Goal: Information Seeking & Learning: Learn about a topic

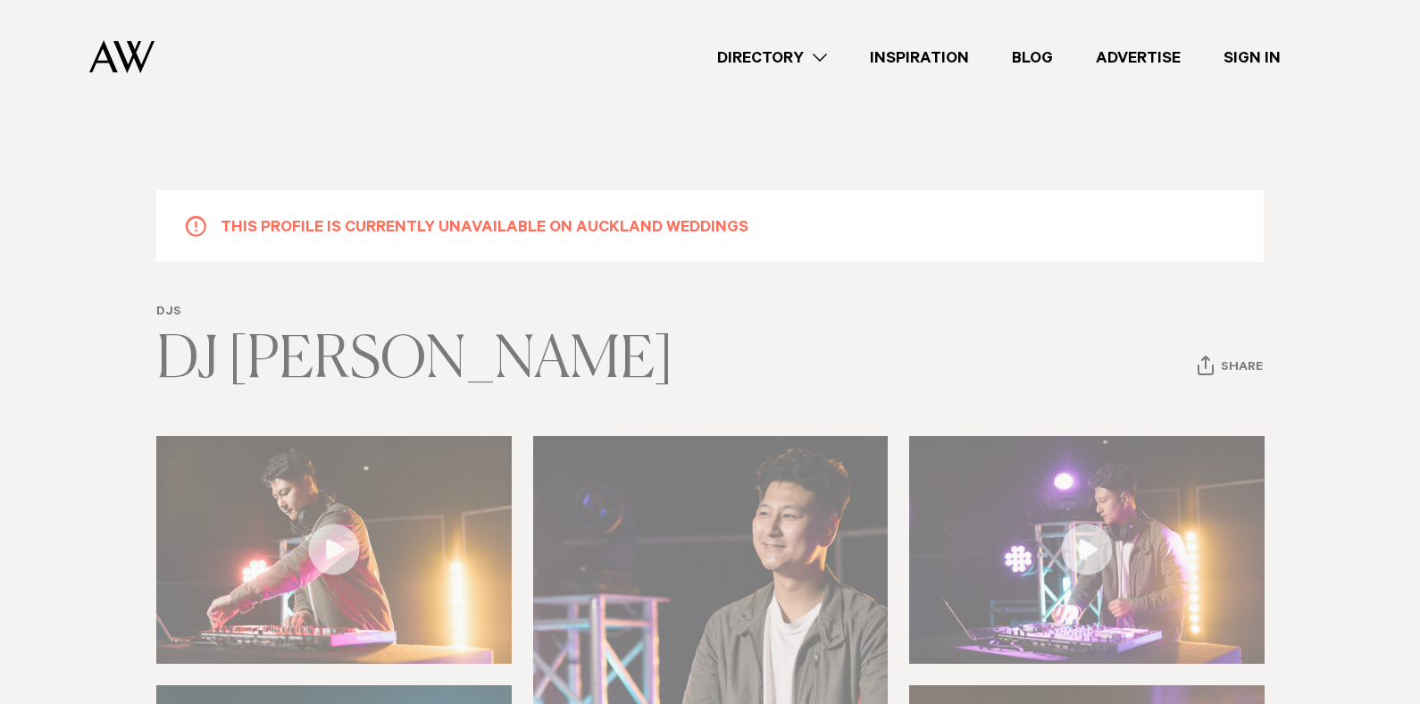
click at [807, 54] on link "Directory" at bounding box center [772, 58] width 153 height 24
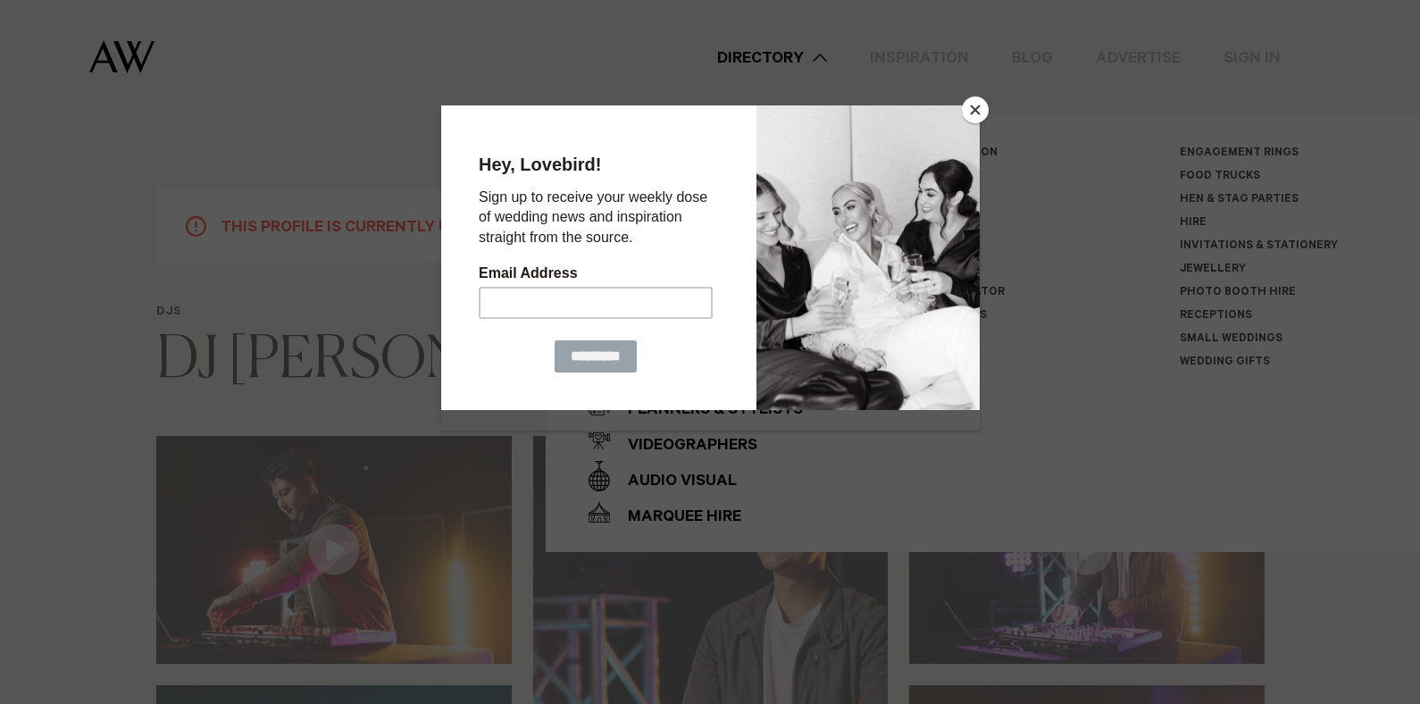
click at [975, 104] on button "Close" at bounding box center [975, 109] width 27 height 27
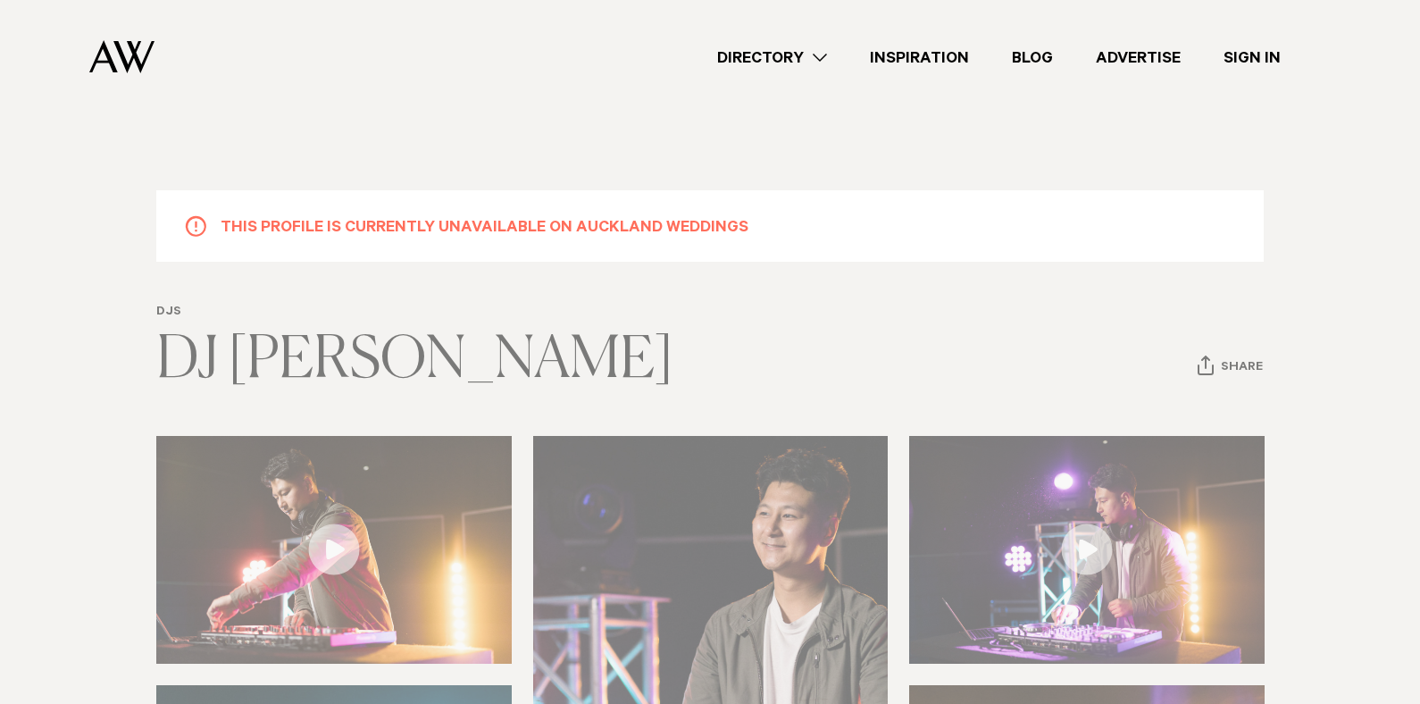
click at [819, 61] on link "Directory" at bounding box center [772, 58] width 153 height 24
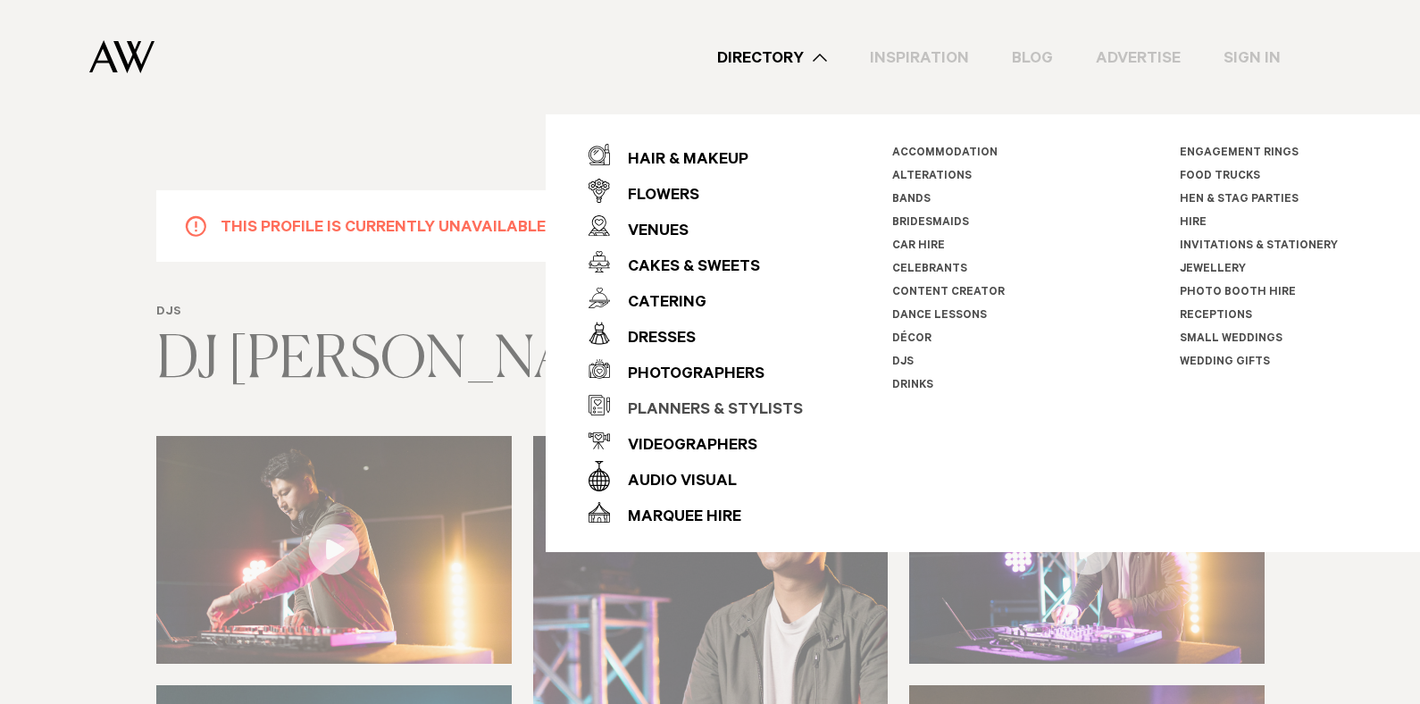
click at [755, 404] on div "Planners & Stylists" at bounding box center [706, 411] width 193 height 36
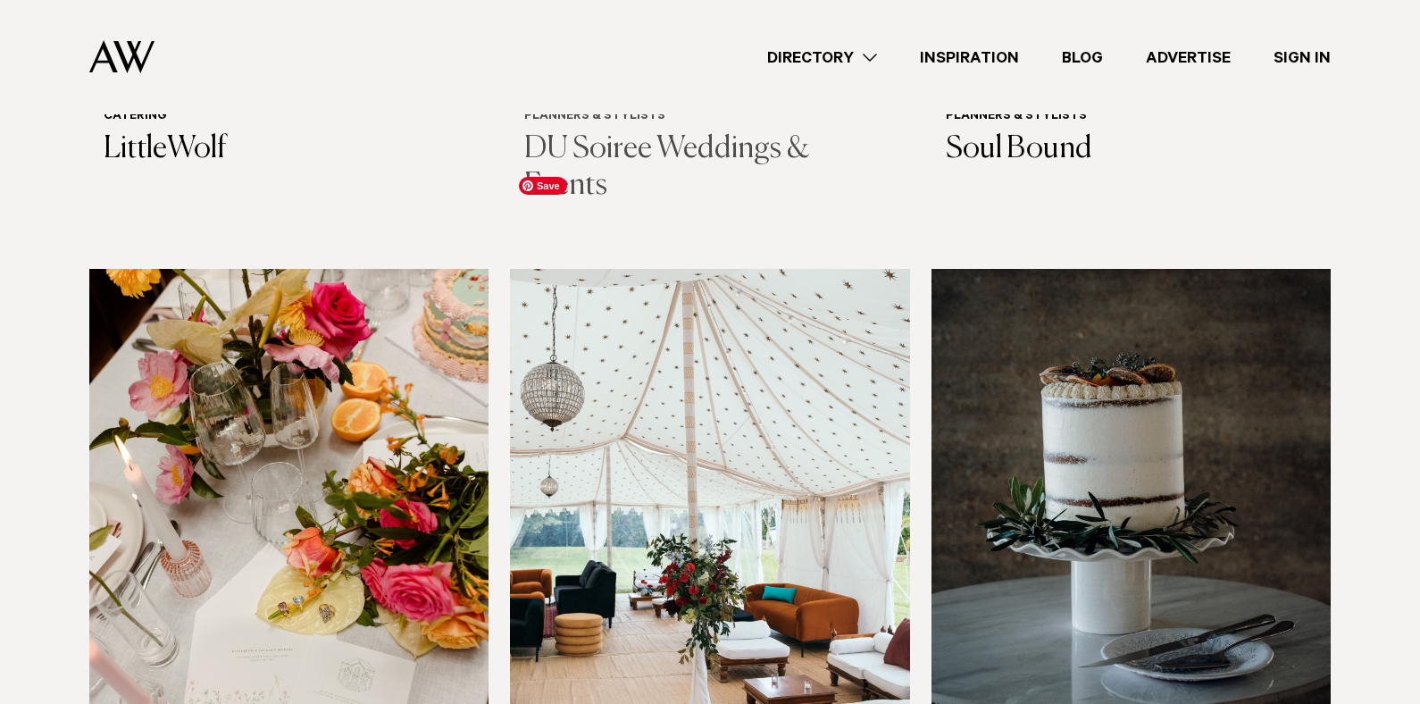
scroll to position [1607, 0]
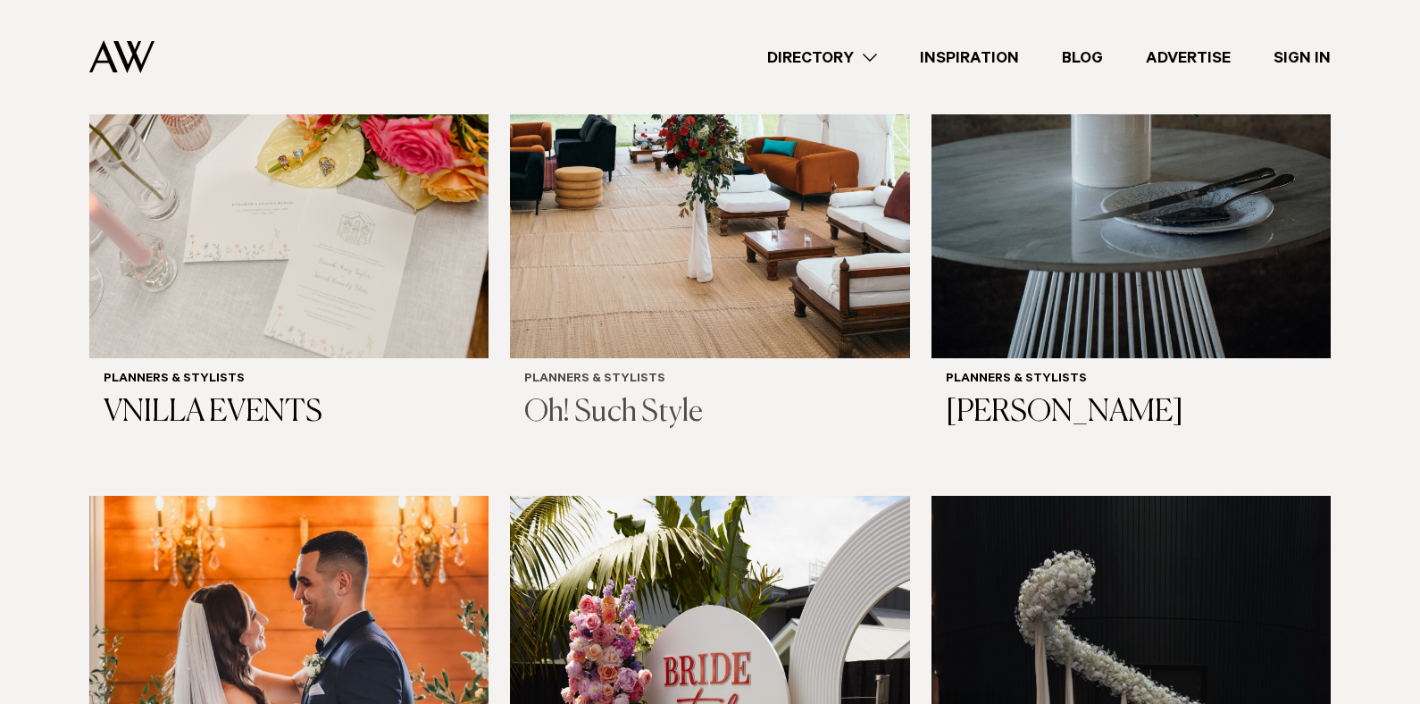
click at [647, 395] on h3 "Oh! Such Style" at bounding box center [709, 413] width 371 height 37
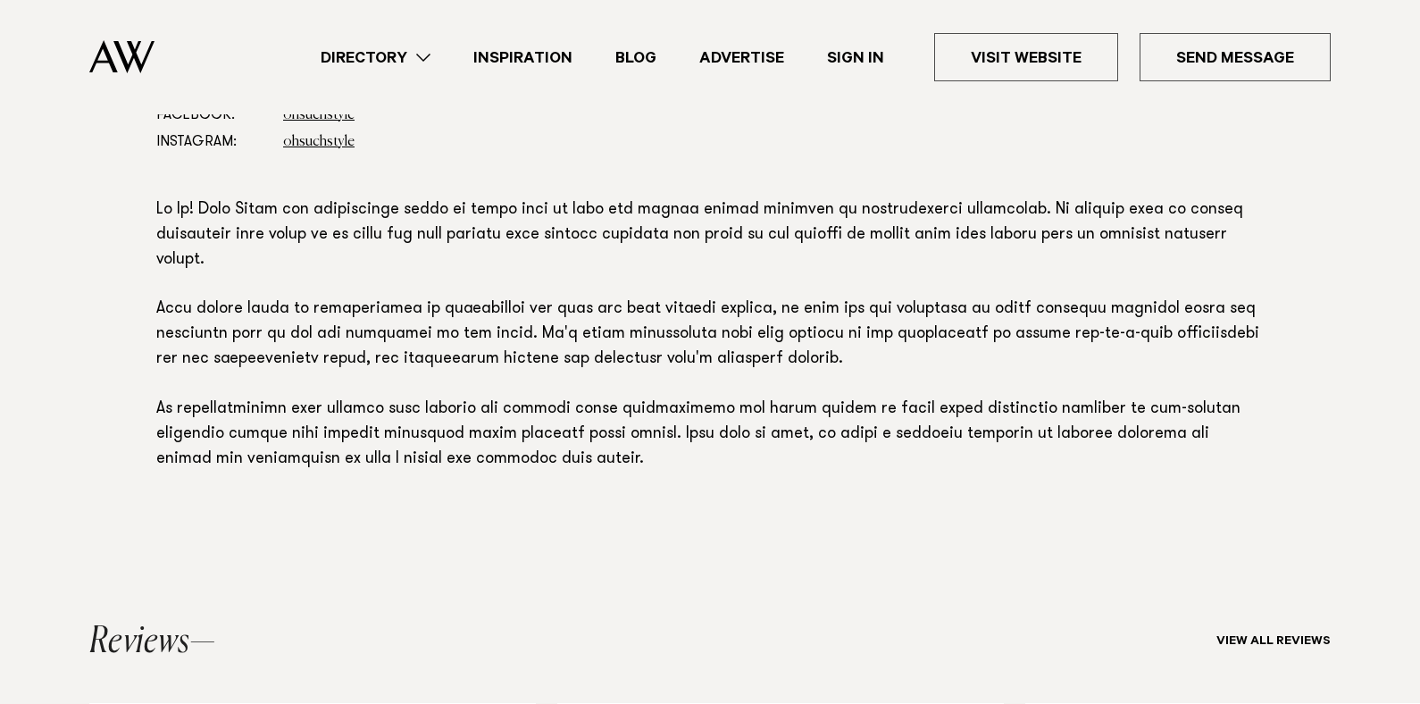
scroll to position [1071, 0]
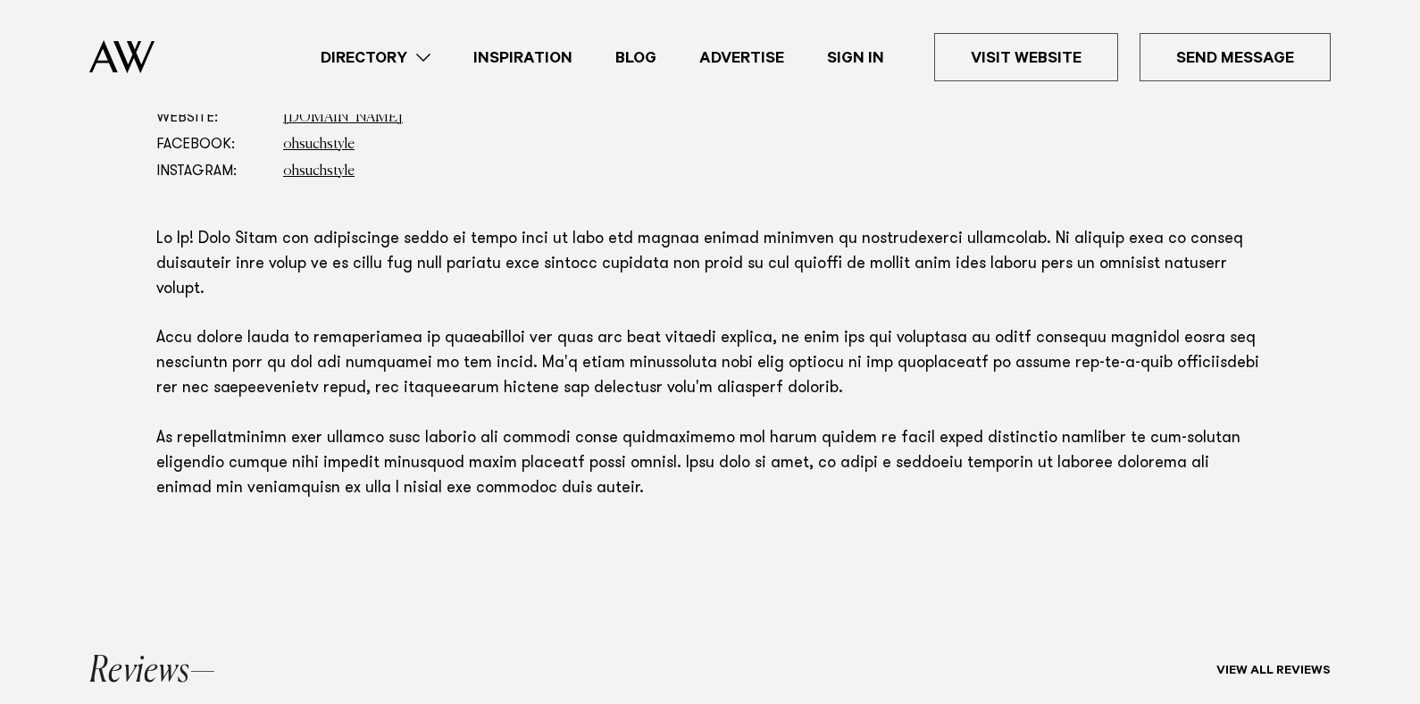
click at [427, 61] on link "Directory" at bounding box center [375, 58] width 153 height 24
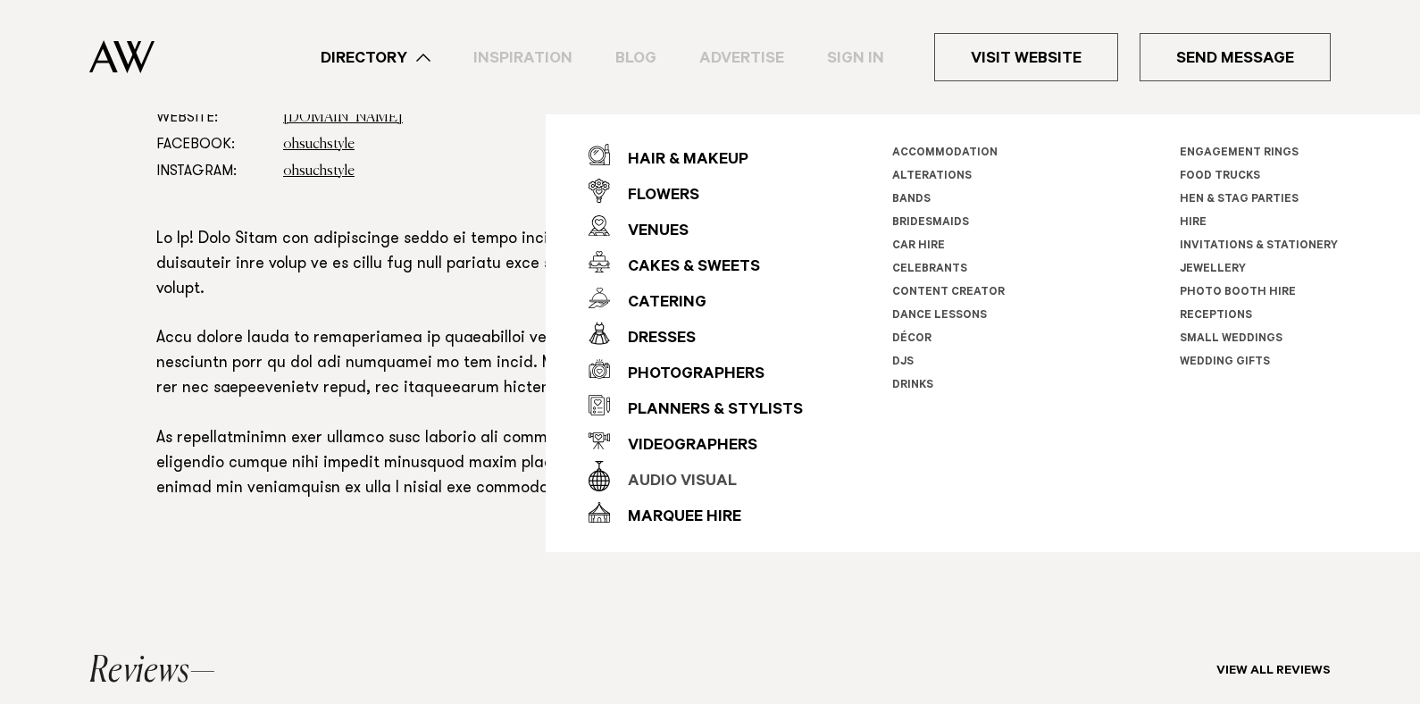
click at [663, 480] on div "Audio Visual" at bounding box center [673, 482] width 127 height 36
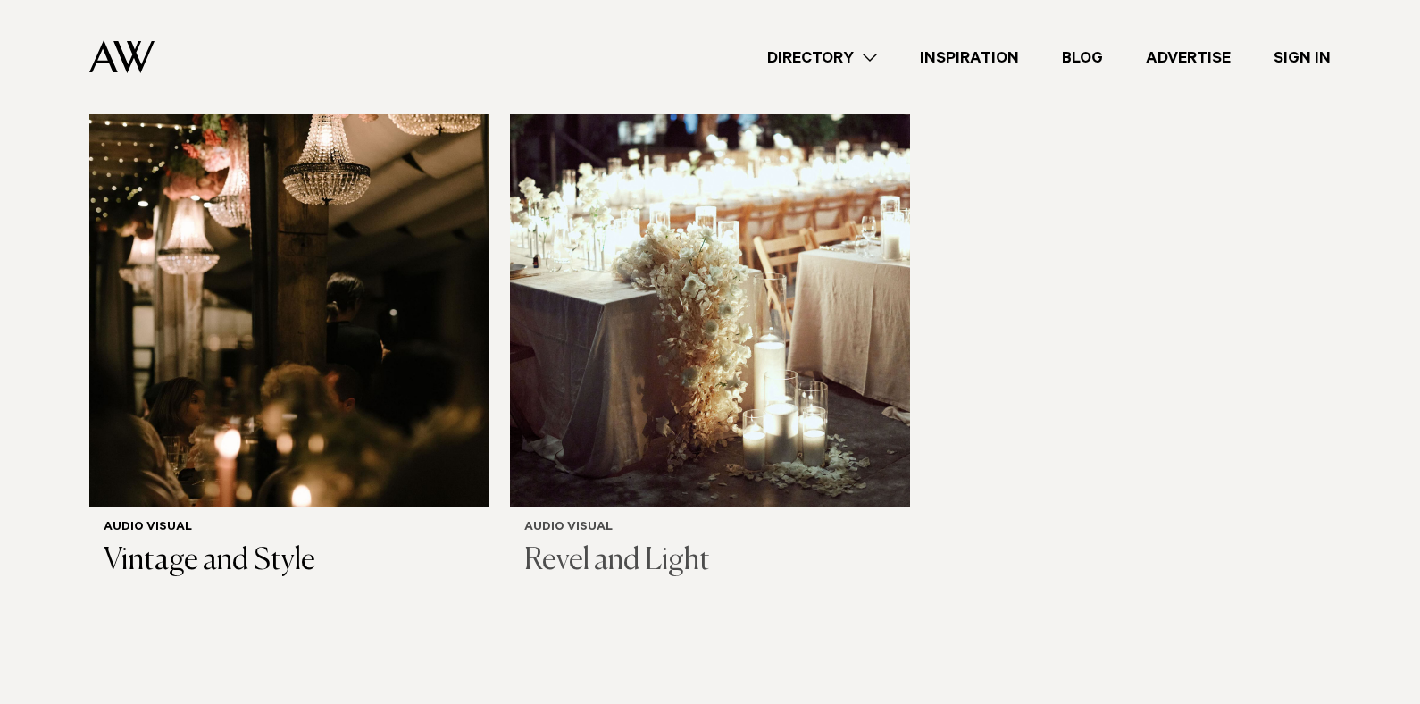
scroll to position [1250, 0]
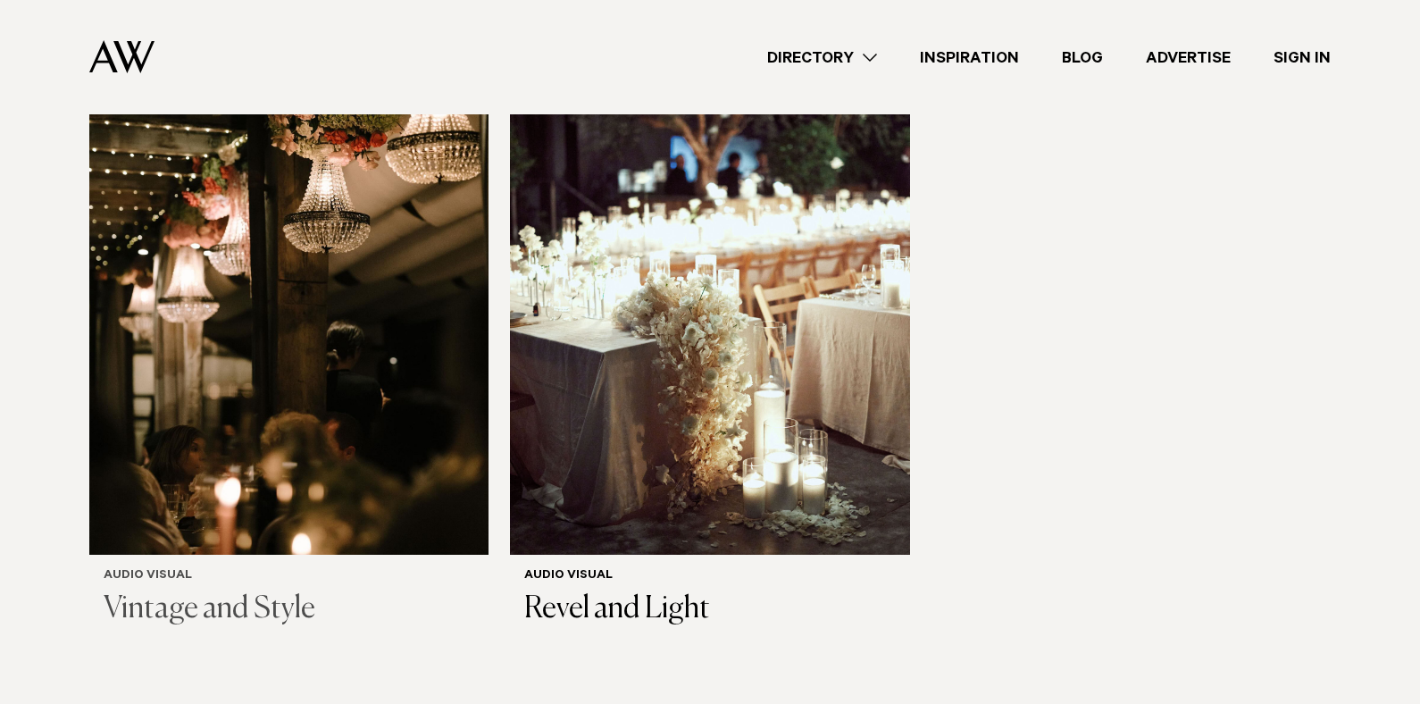
click at [194, 591] on h3 "Vintage and Style" at bounding box center [289, 609] width 371 height 37
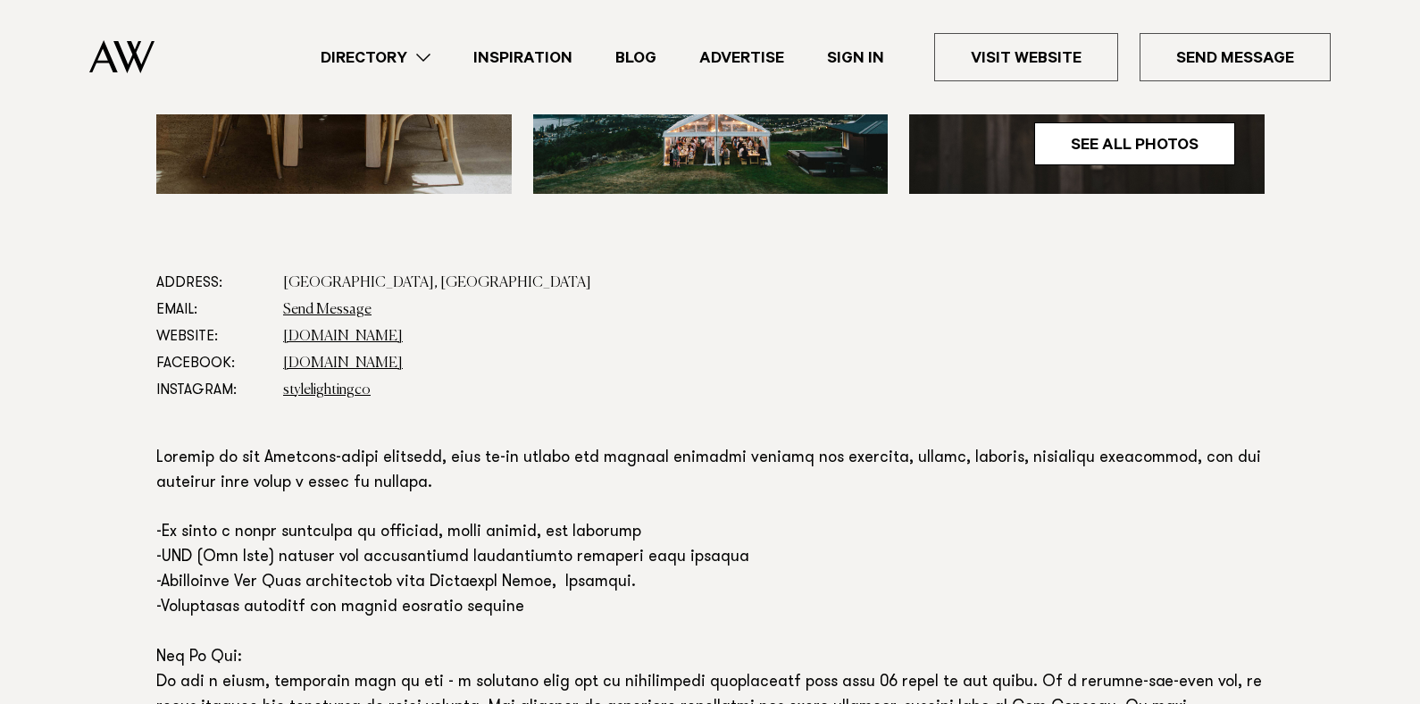
scroll to position [893, 0]
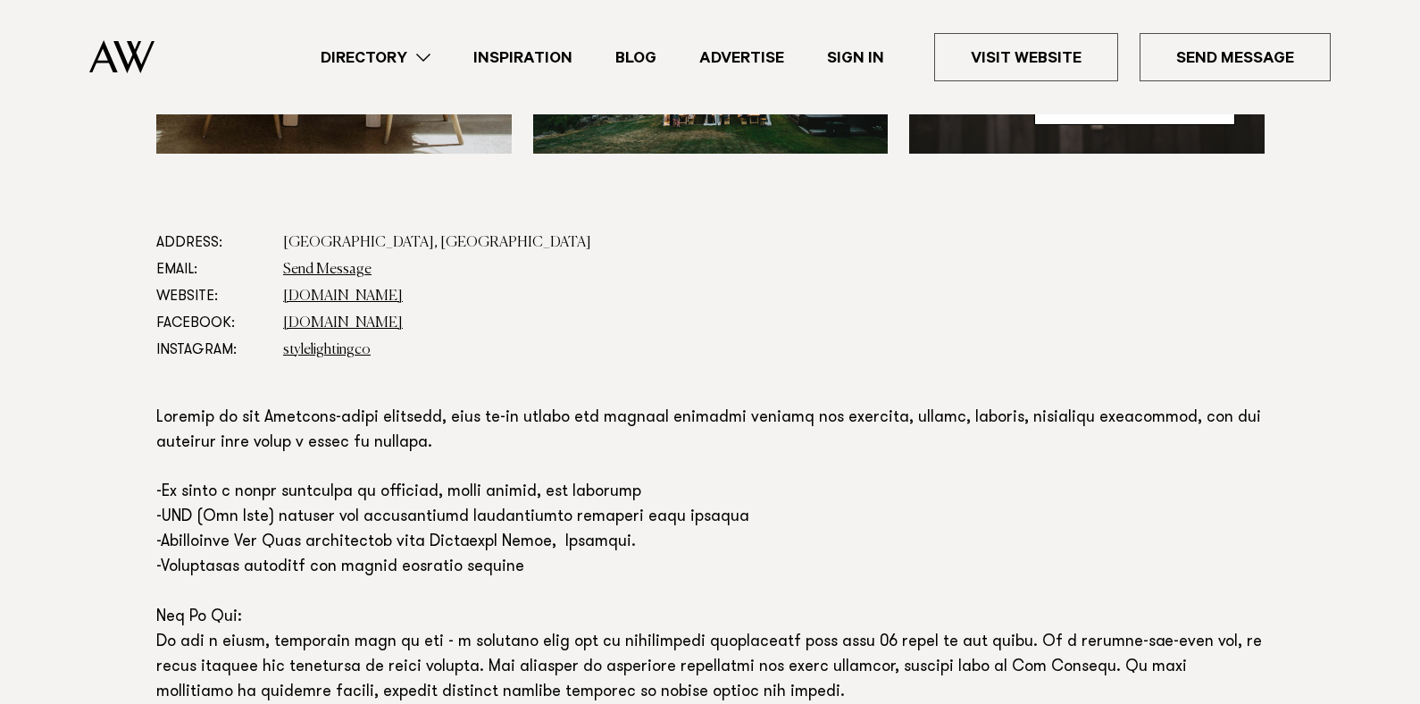
click at [424, 58] on link "Directory" at bounding box center [375, 58] width 153 height 24
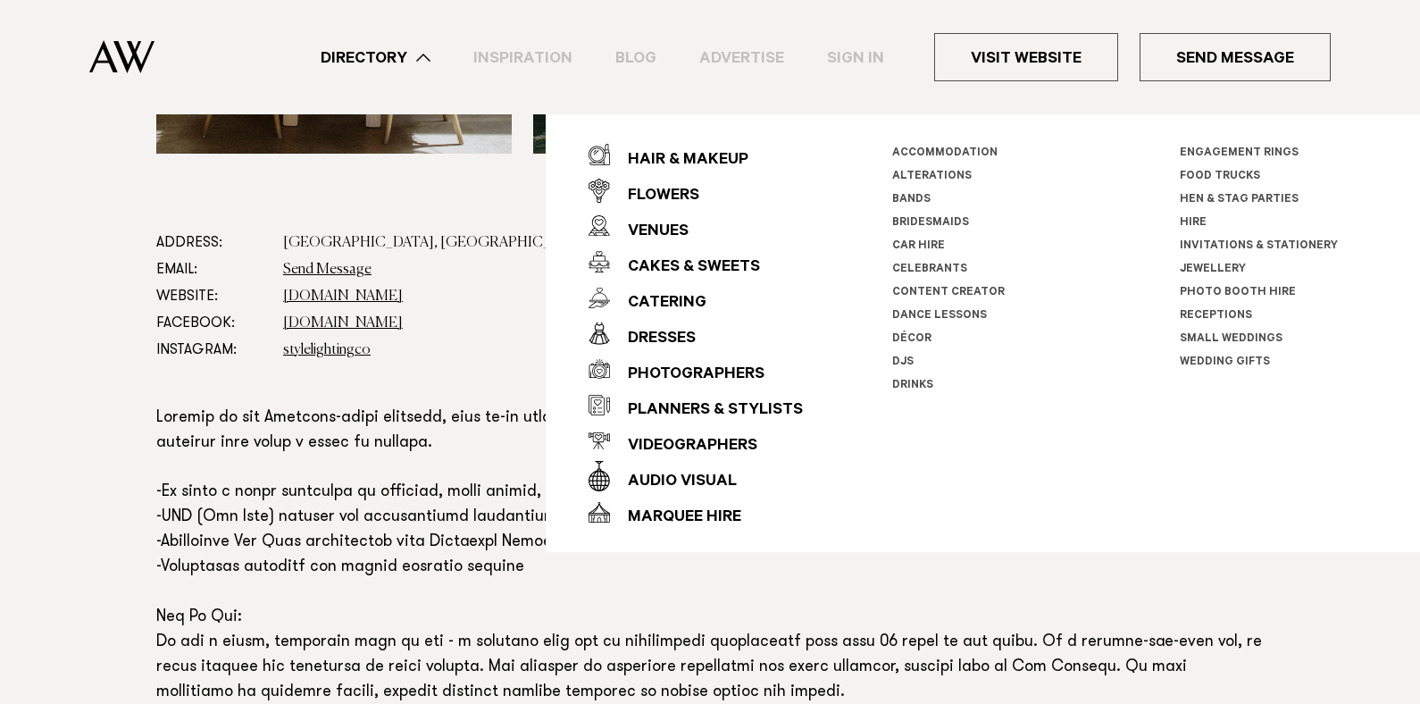
click at [900, 361] on link "DJs" at bounding box center [902, 362] width 21 height 13
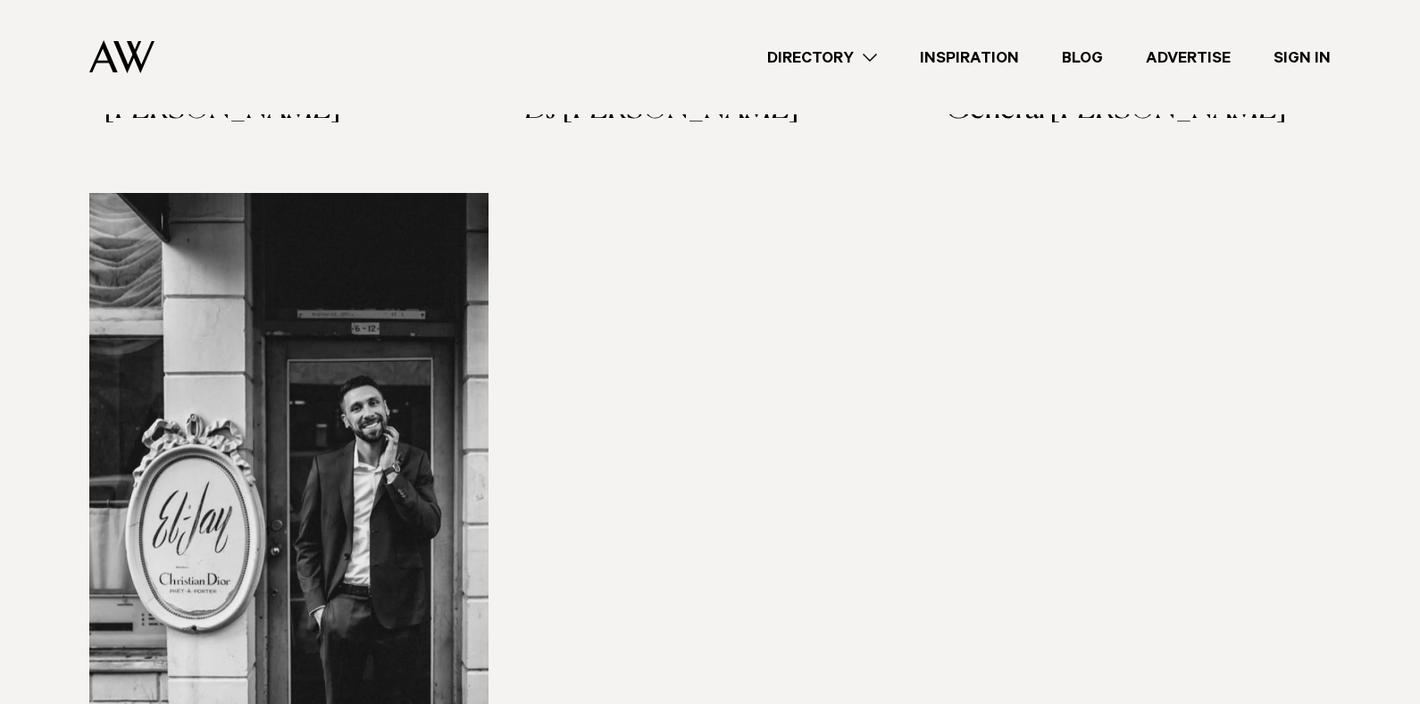
scroll to position [3839, 0]
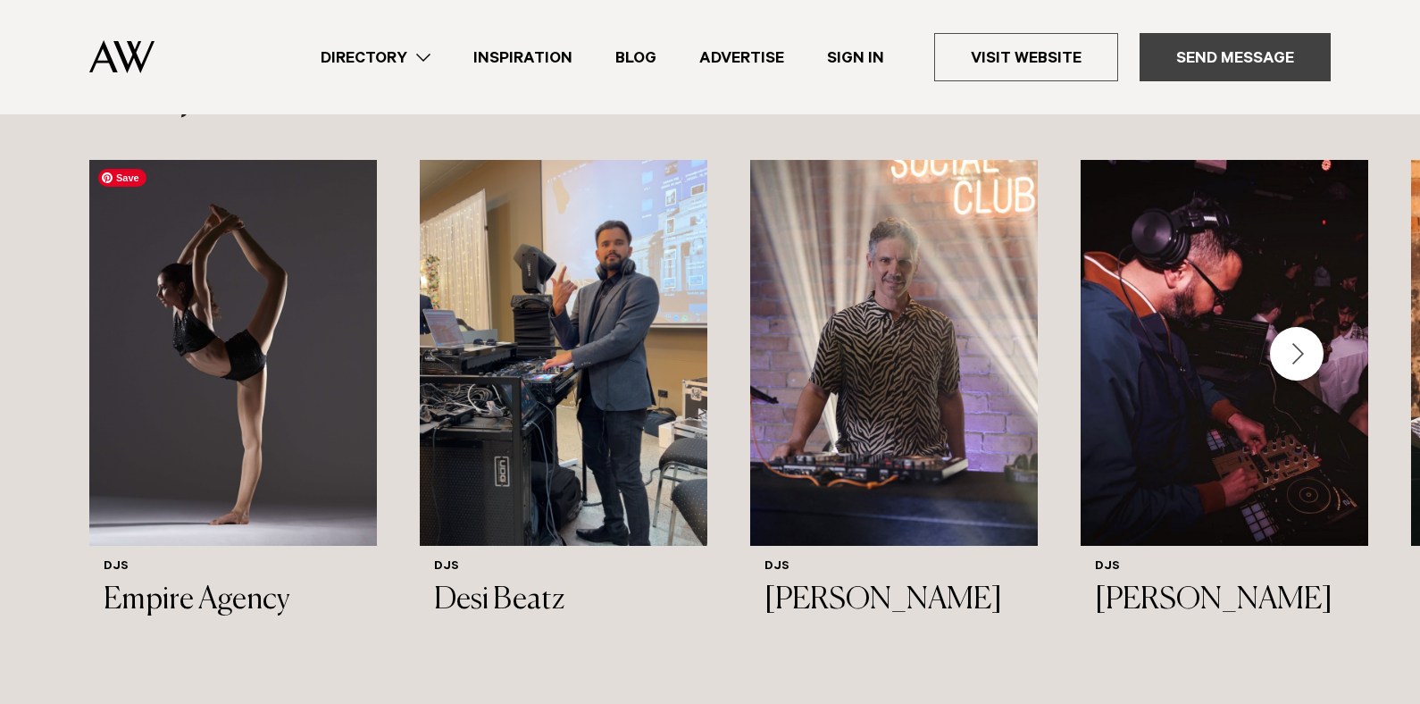
scroll to position [982, 0]
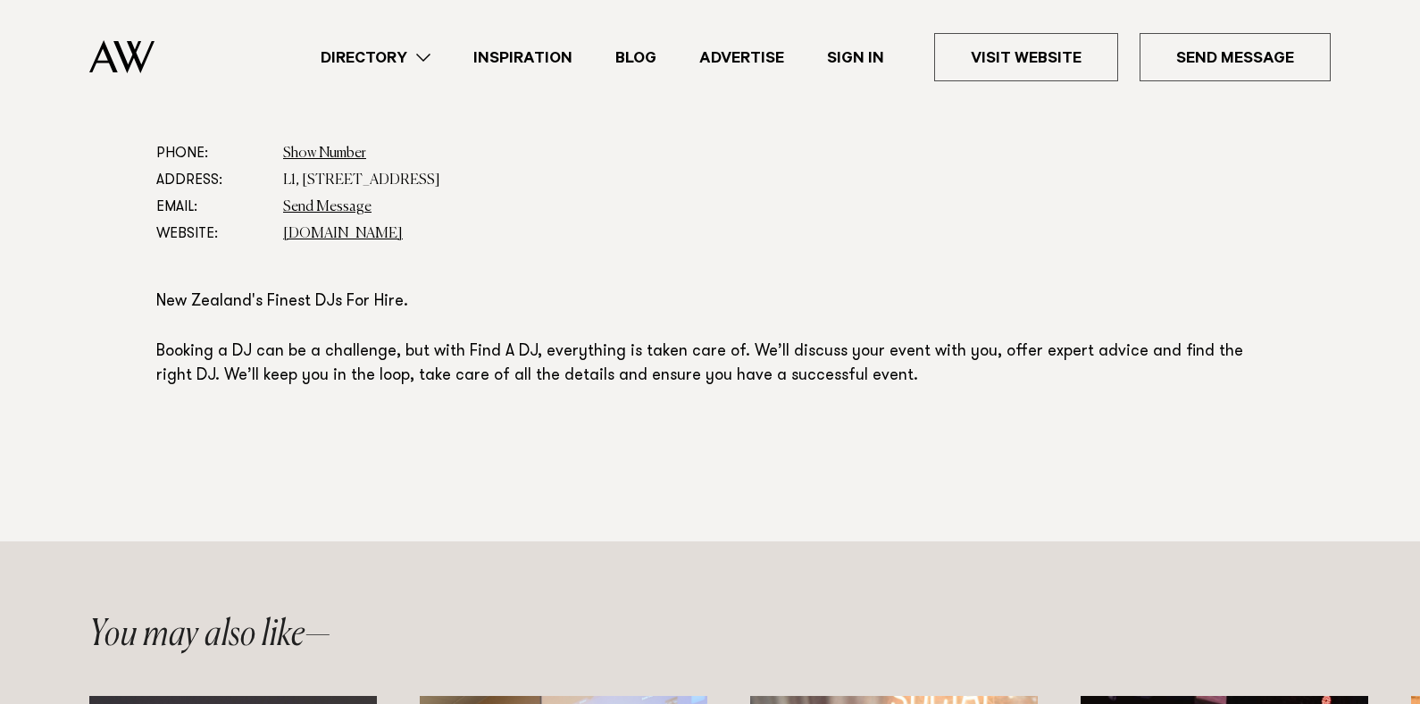
click at [429, 59] on link "Directory" at bounding box center [375, 58] width 153 height 24
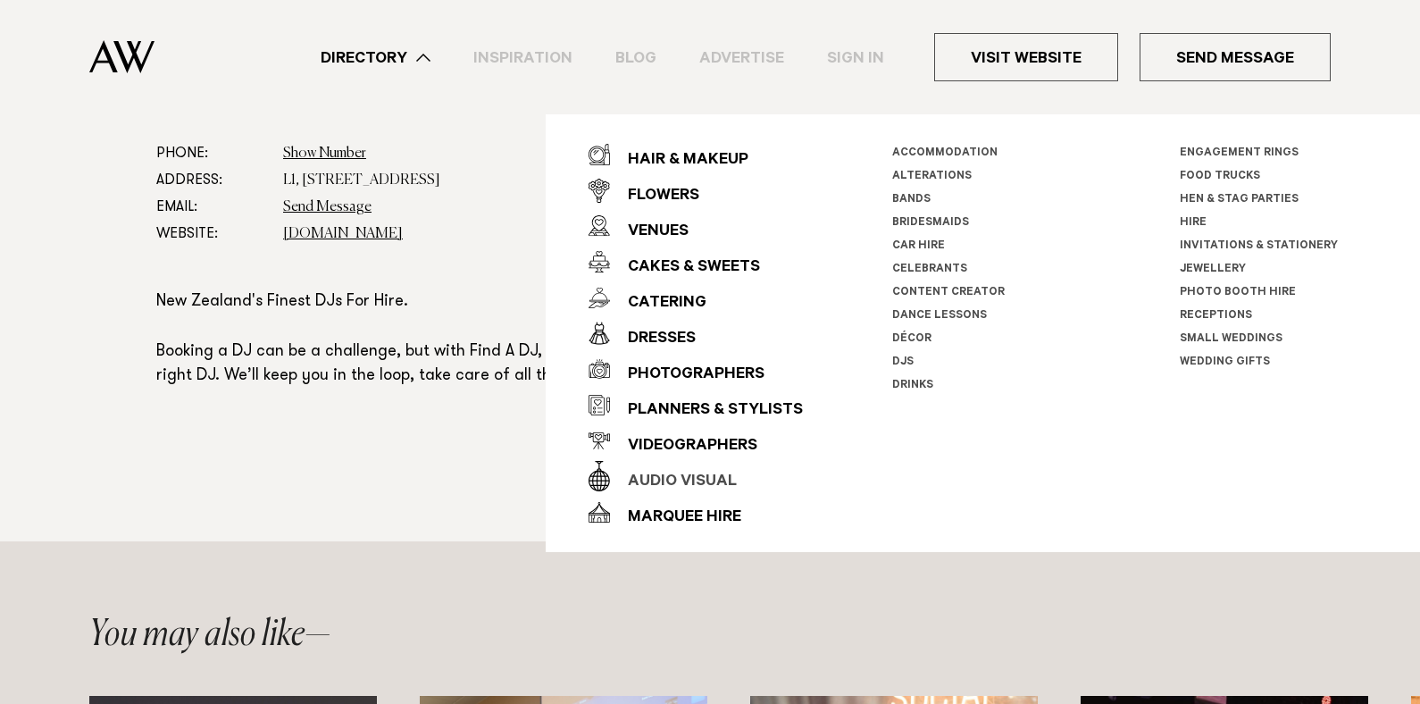
click at [685, 477] on div "Audio Visual" at bounding box center [673, 482] width 127 height 36
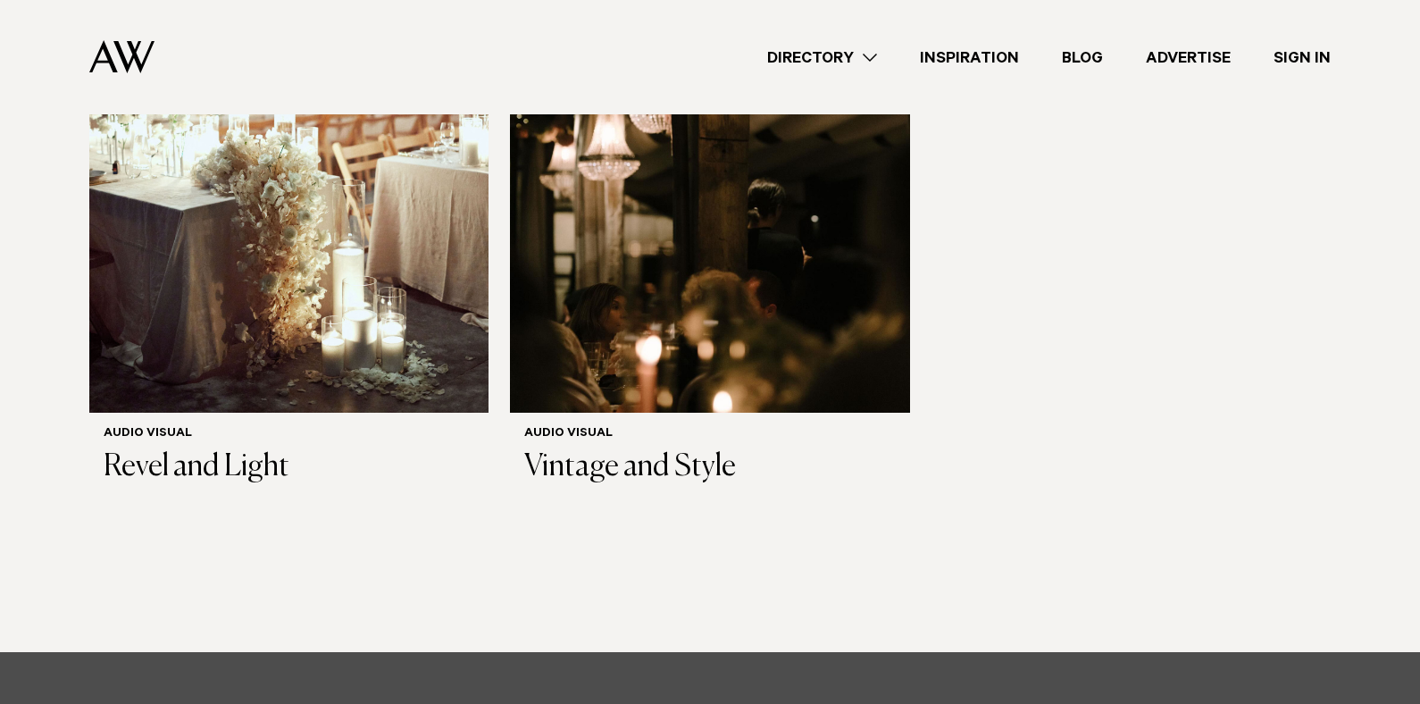
scroll to position [1429, 0]
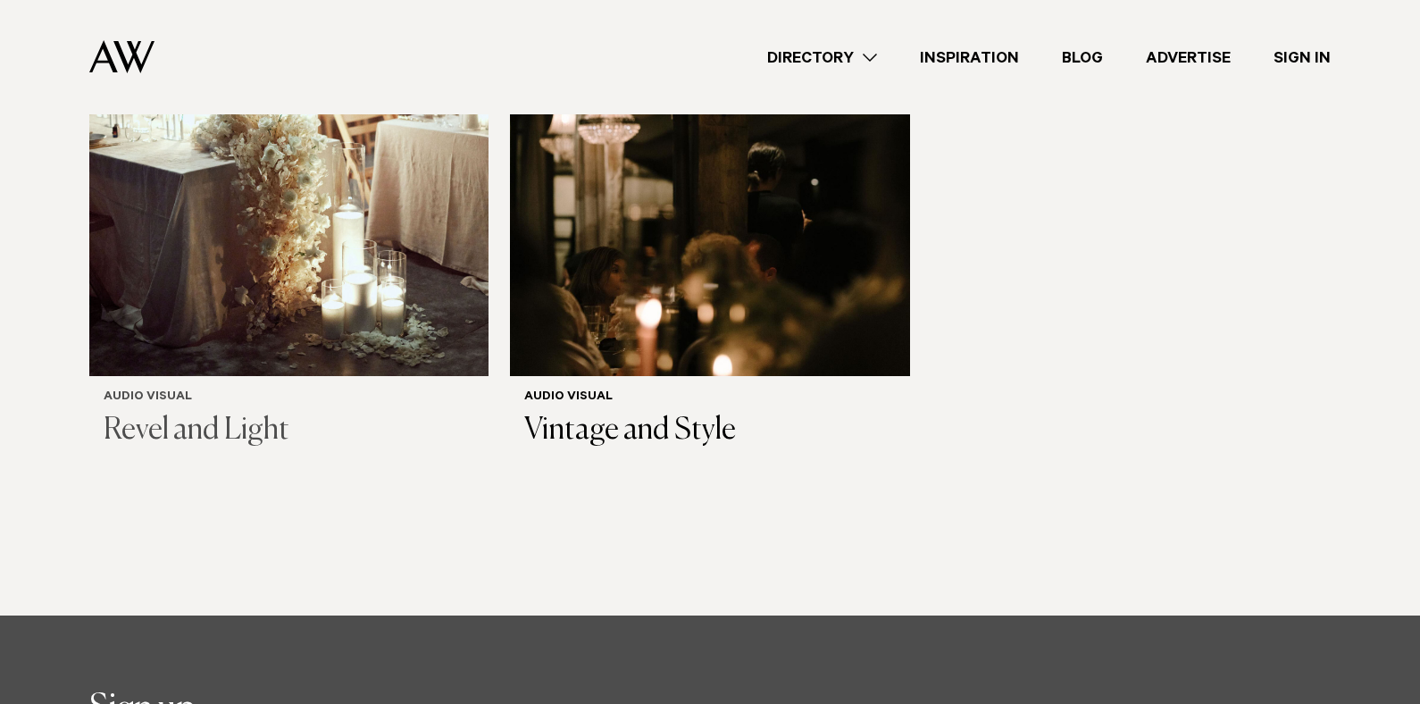
click at [209, 390] on div "Audio Visual Revel and Light" at bounding box center [289, 419] width 371 height 59
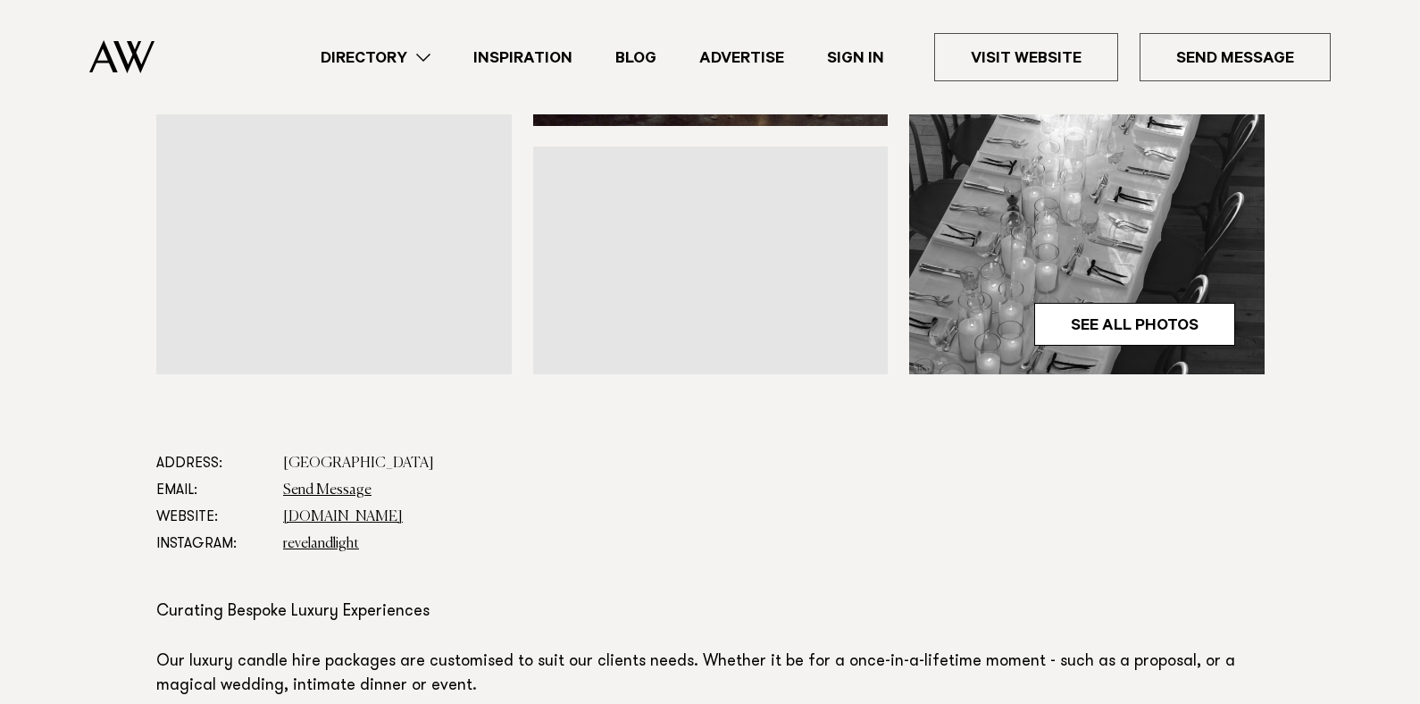
scroll to position [714, 0]
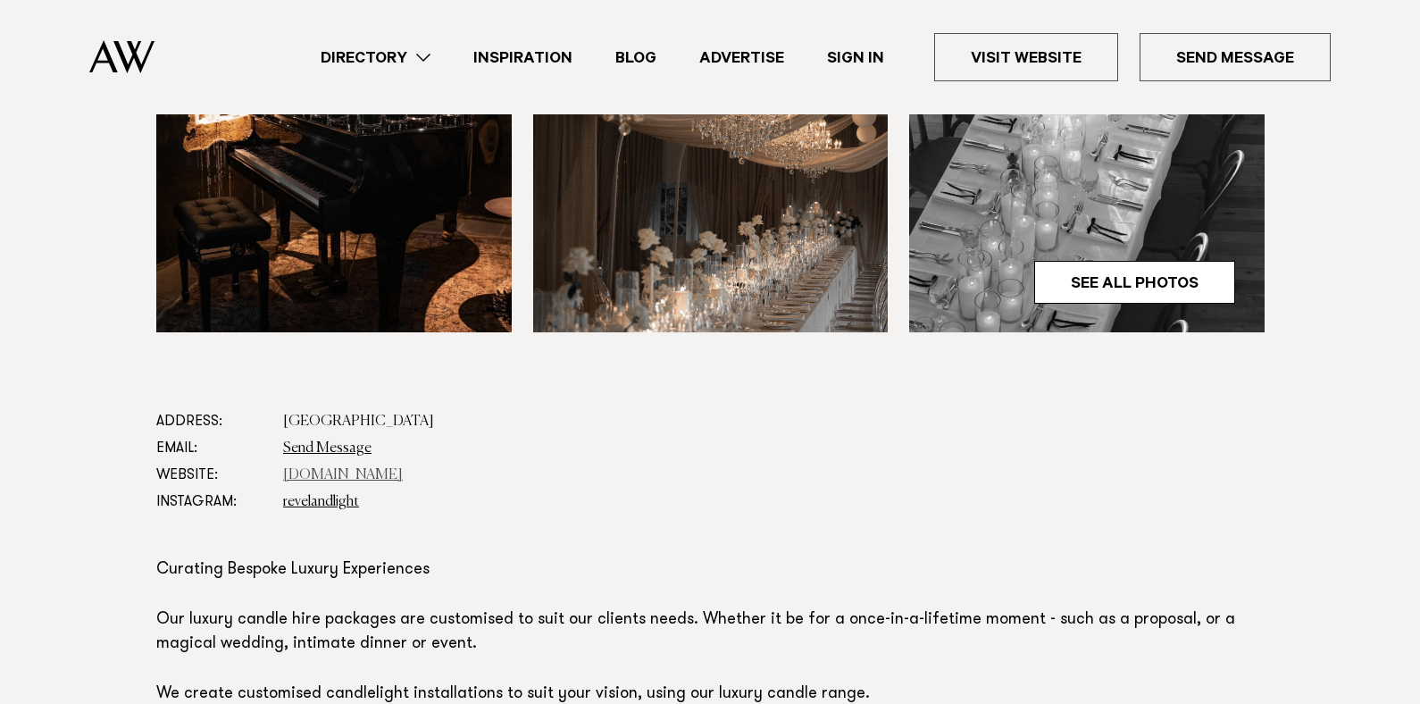
click at [348, 473] on link "[DOMAIN_NAME]" at bounding box center [343, 475] width 120 height 14
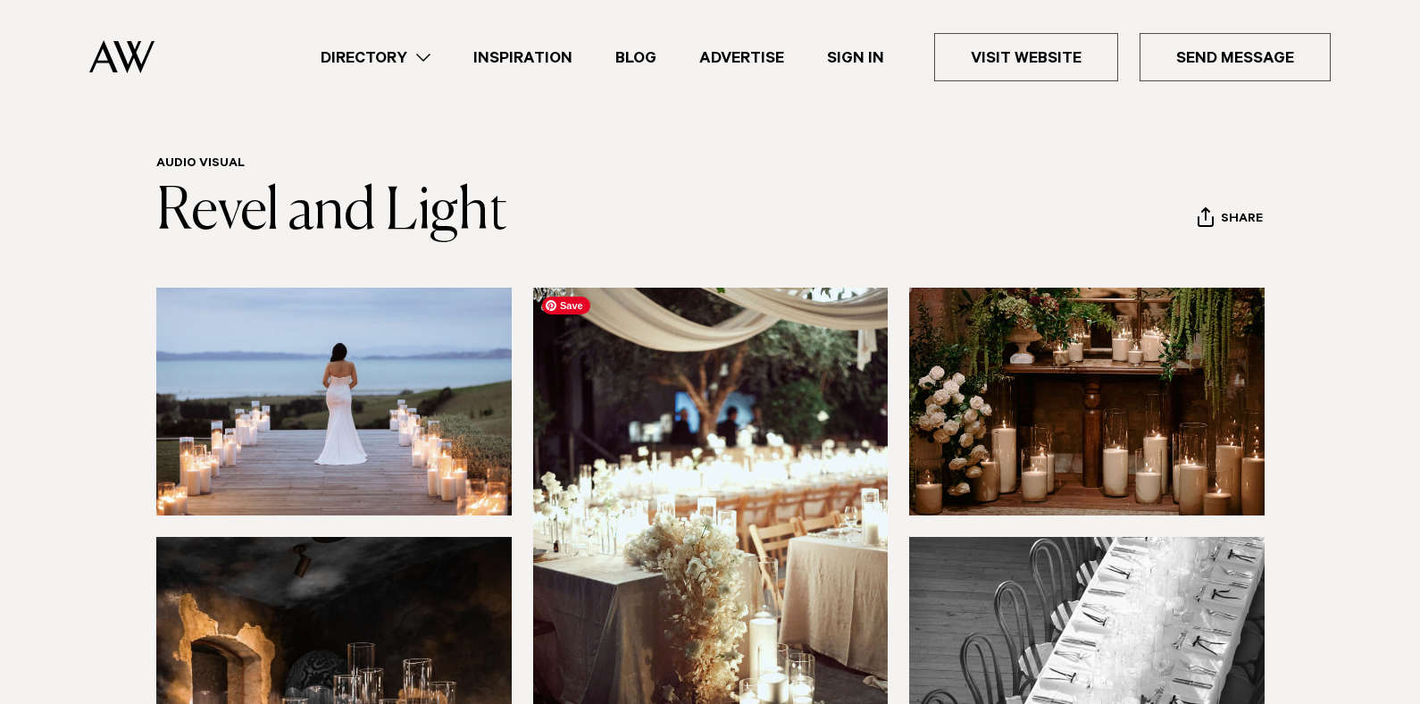
scroll to position [0, 0]
